Goal: Information Seeking & Learning: Learn about a topic

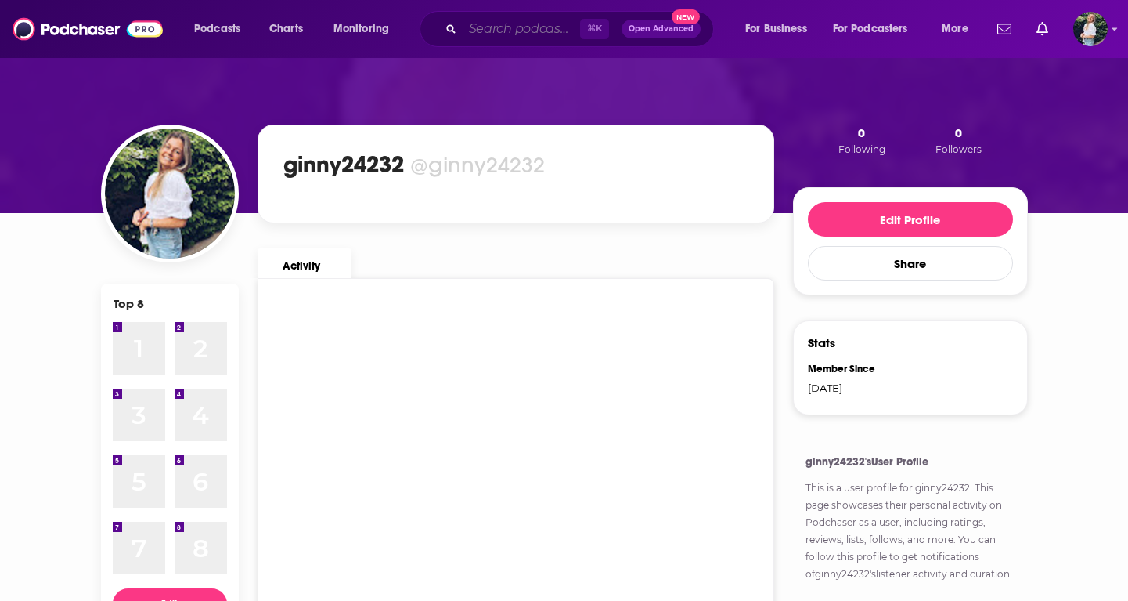
click at [518, 37] on input "Search podcasts, credits, & more..." at bounding box center [521, 28] width 117 height 25
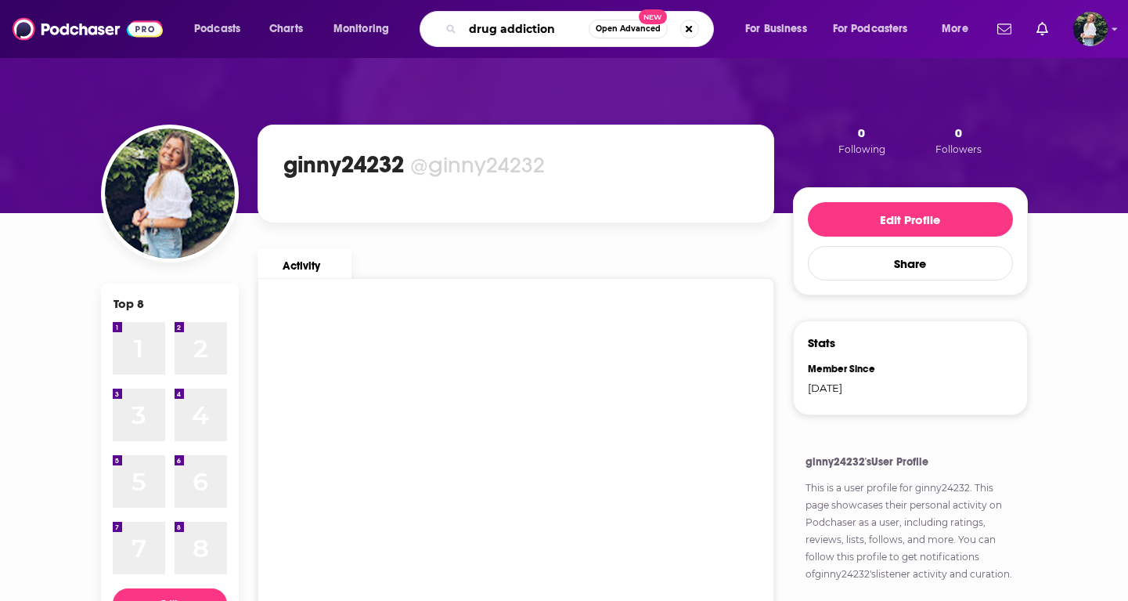
type input "drug addiction"
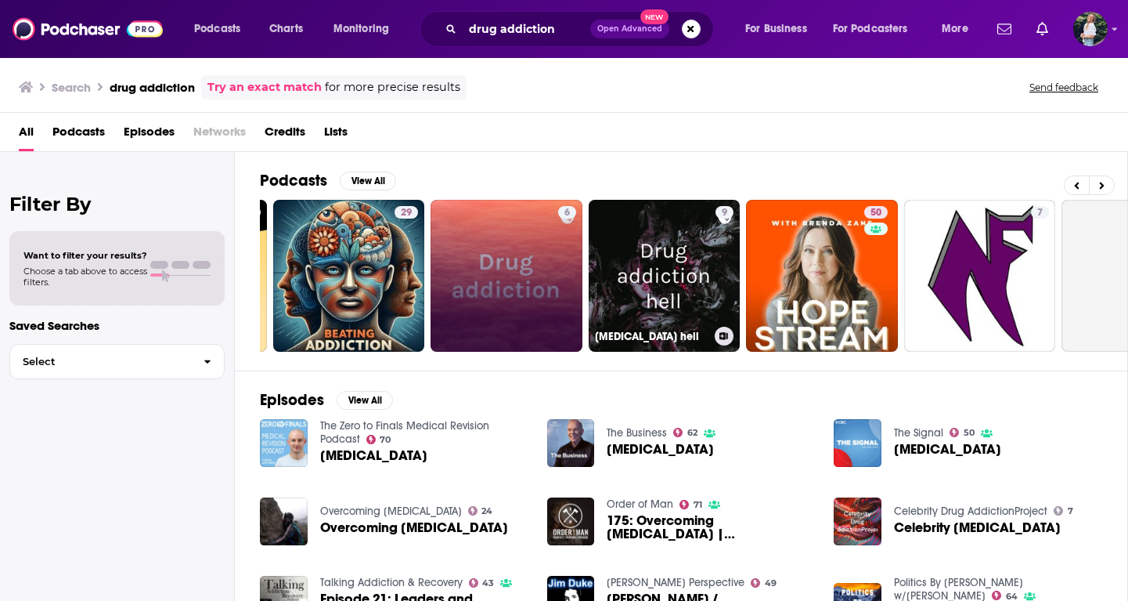
scroll to position [0, 171]
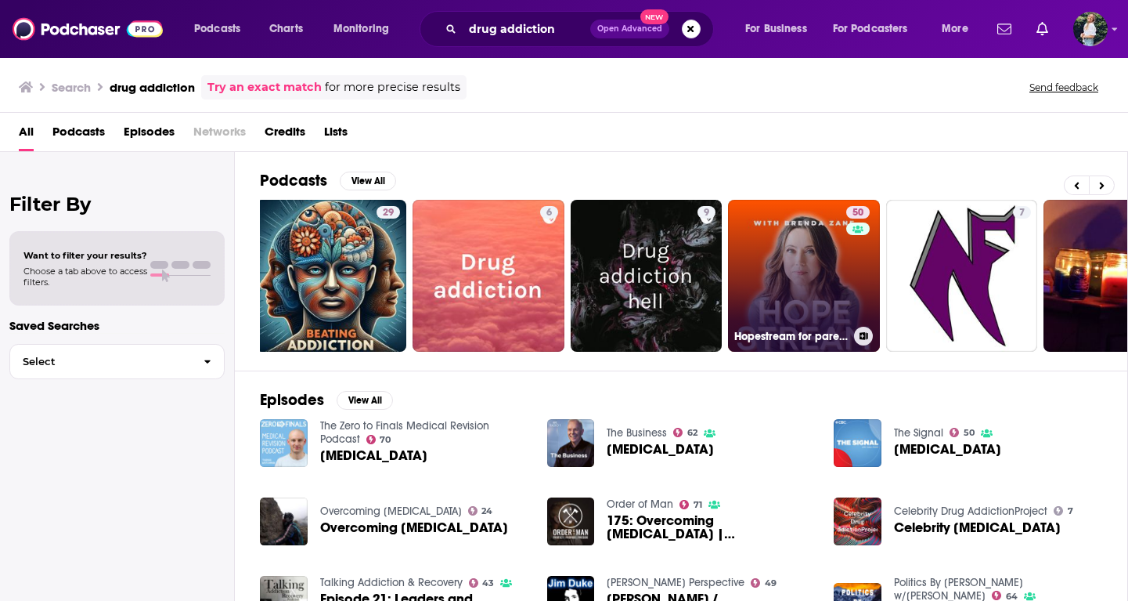
click at [782, 272] on link "50 Hopestream for parenting kids through drug use and addiction" at bounding box center [804, 276] width 152 height 152
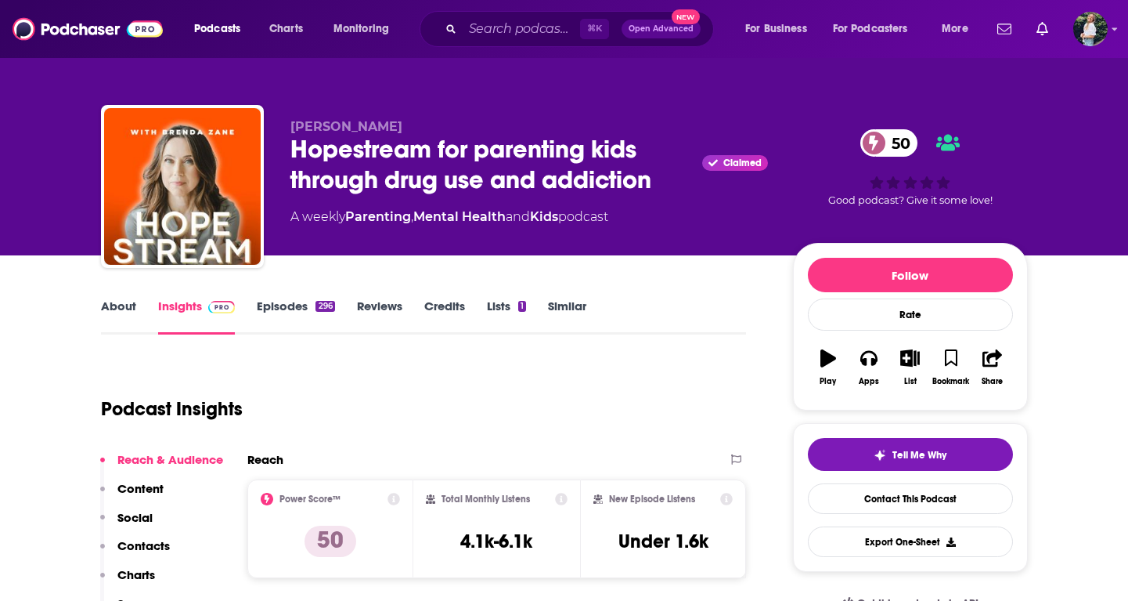
click at [124, 305] on link "About" at bounding box center [118, 316] width 35 height 36
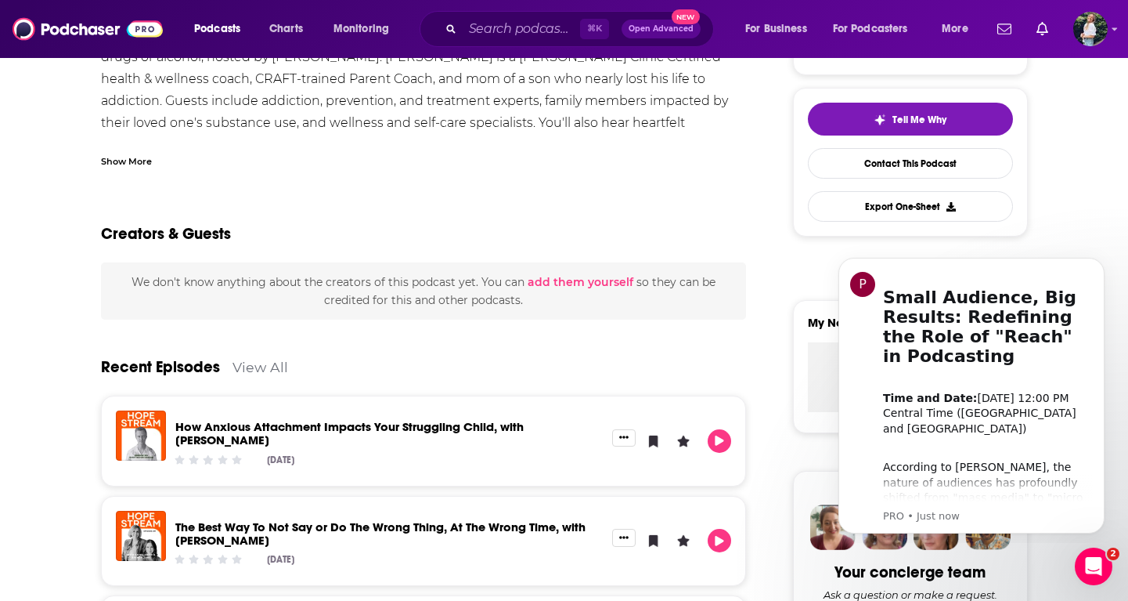
scroll to position [336, 0]
click at [1096, 266] on icon "Dismiss notification" at bounding box center [1100, 262] width 9 height 9
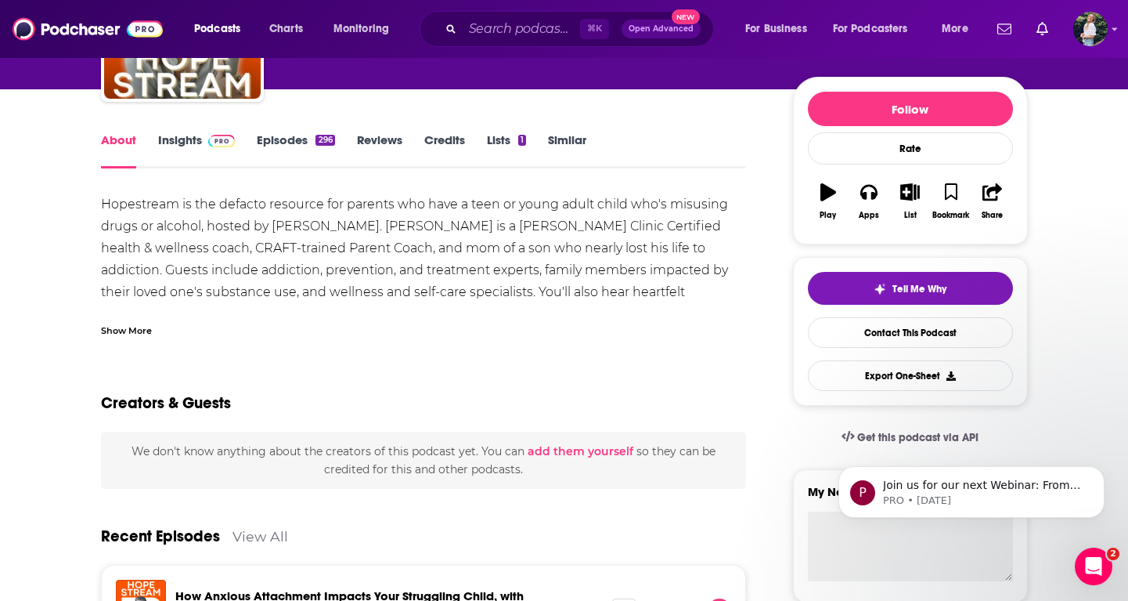
scroll to position [0, 0]
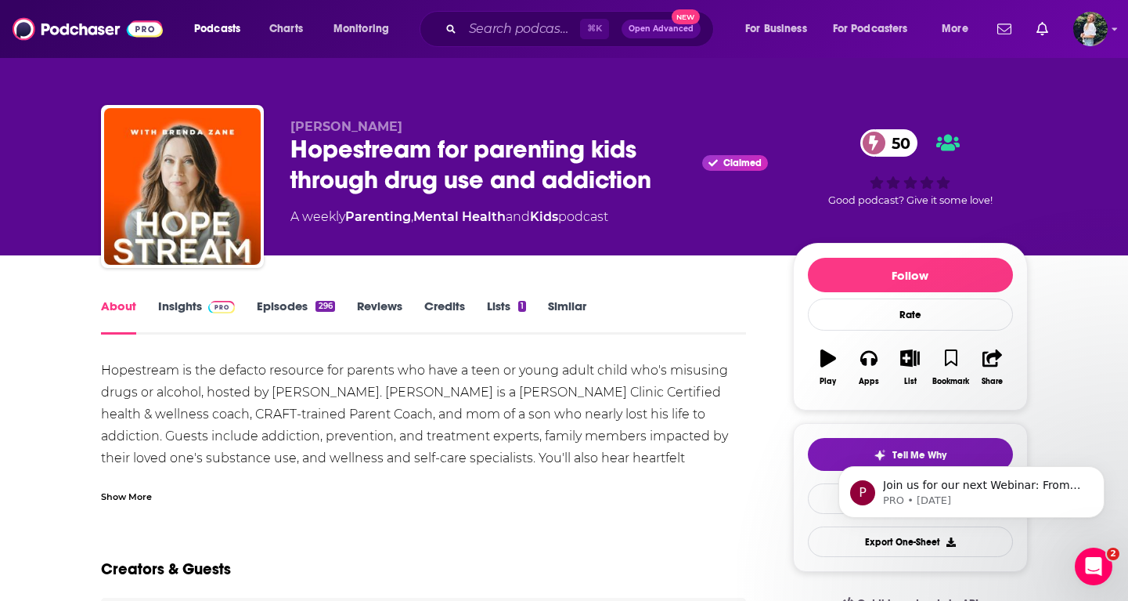
click at [563, 301] on link "Similar" at bounding box center [567, 316] width 38 height 36
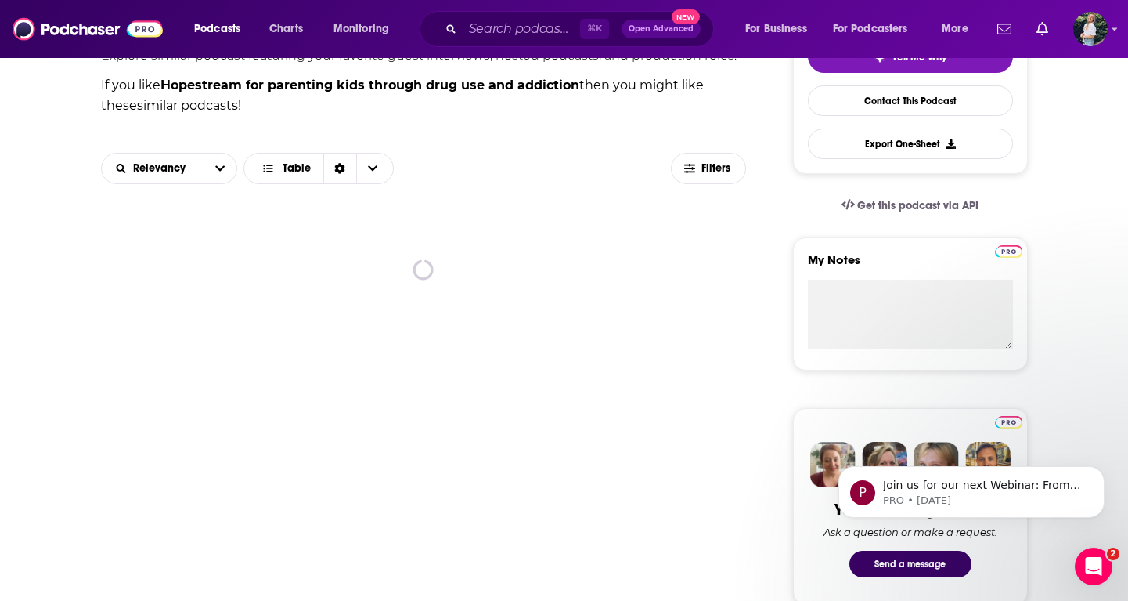
scroll to position [397, 0]
